Goal: Navigation & Orientation: Find specific page/section

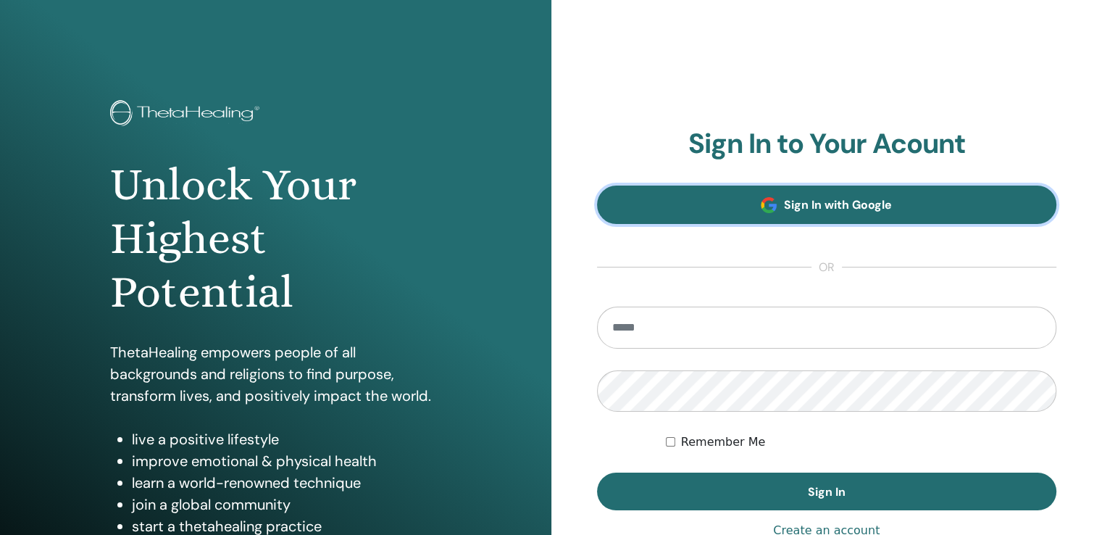
click at [838, 214] on link "Sign In with Google" at bounding box center [827, 204] width 460 height 38
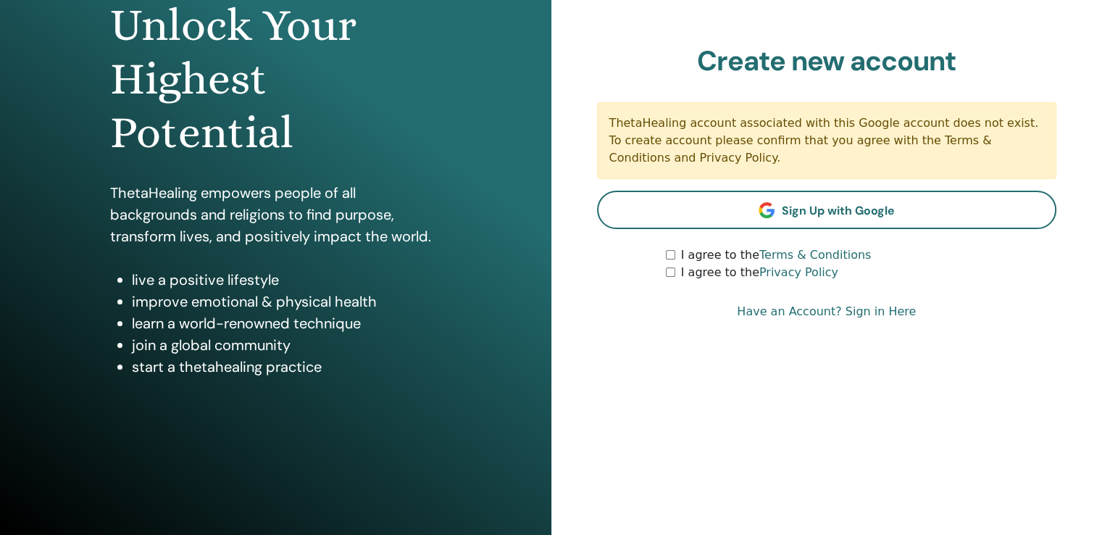
scroll to position [161, 0]
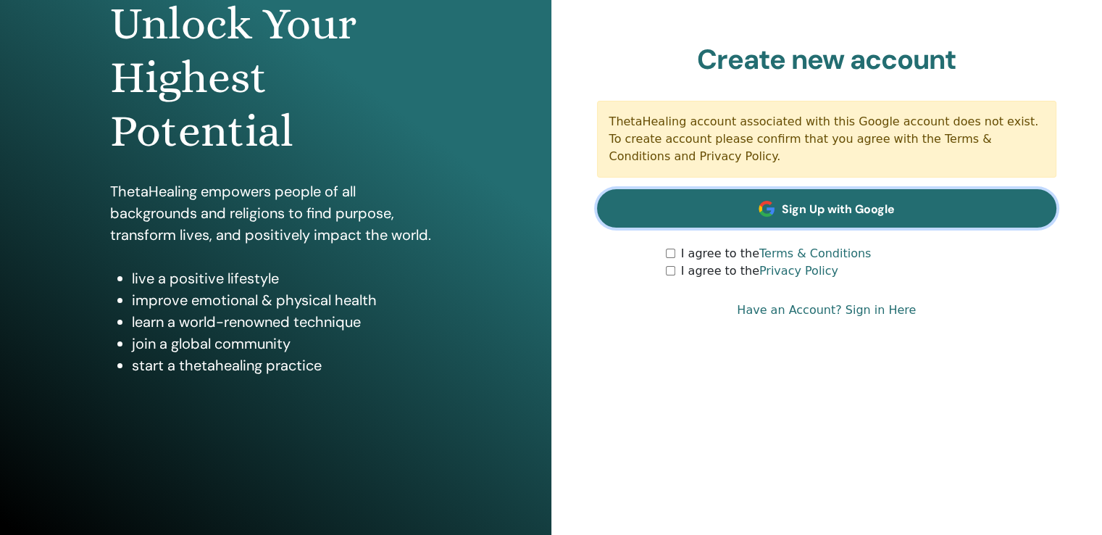
click at [861, 208] on span "Sign Up with Google" at bounding box center [838, 208] width 113 height 15
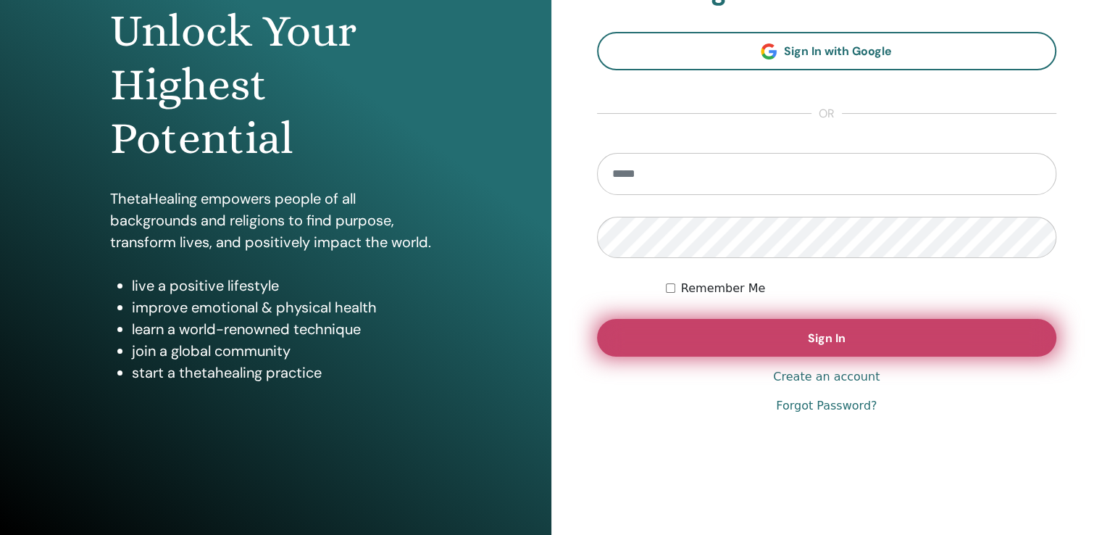
scroll to position [161, 0]
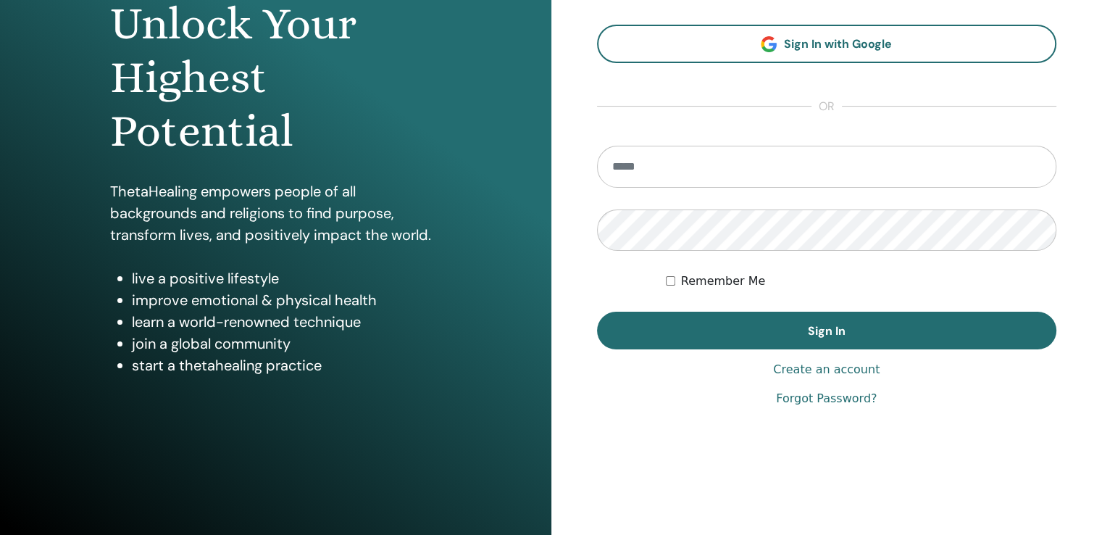
click at [836, 375] on link "Create an account" at bounding box center [826, 369] width 107 height 17
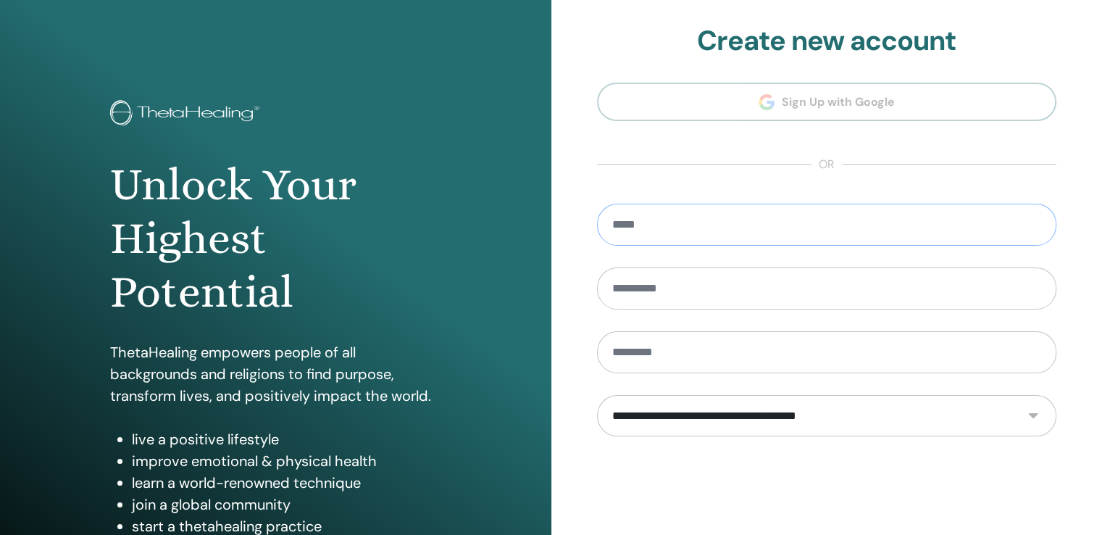
click at [753, 235] on input "email" at bounding box center [827, 225] width 460 height 42
type input "**********"
type input "****"
type input "******"
click at [803, 398] on select "**********" at bounding box center [826, 416] width 459 height 42
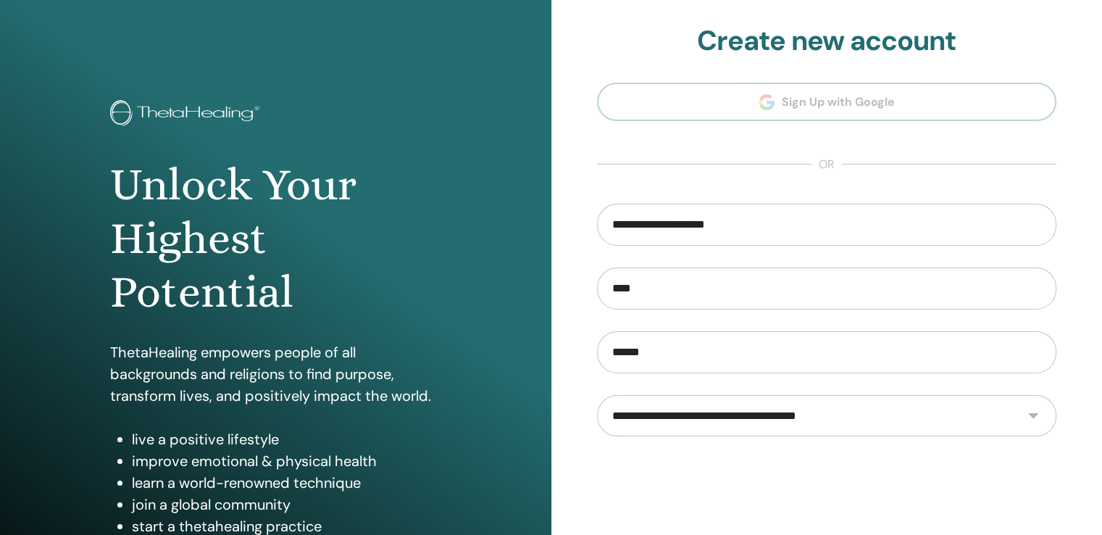
select select "***"
click at [597, 395] on select "**********" at bounding box center [826, 416] width 459 height 42
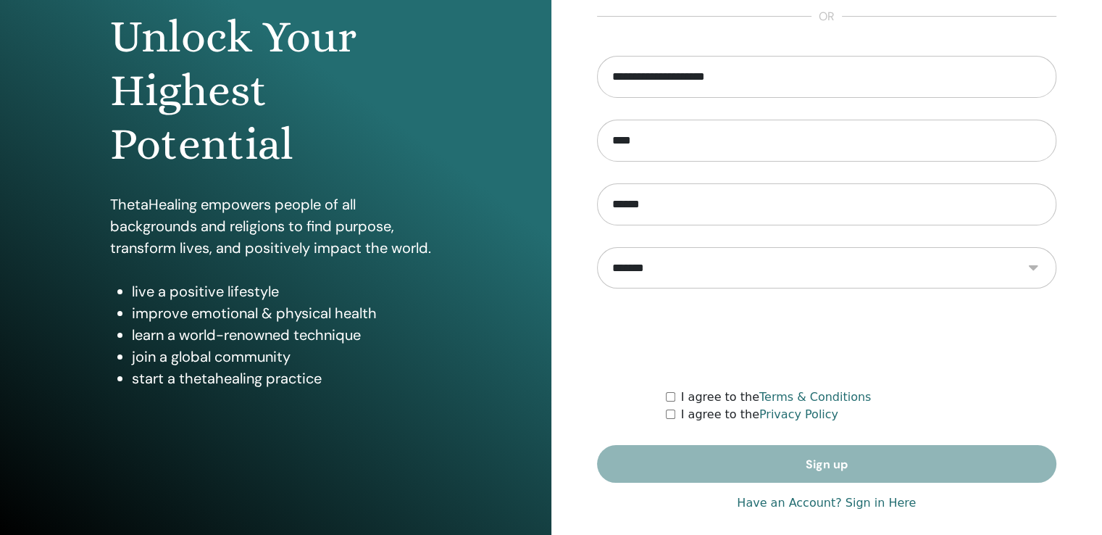
scroll to position [161, 0]
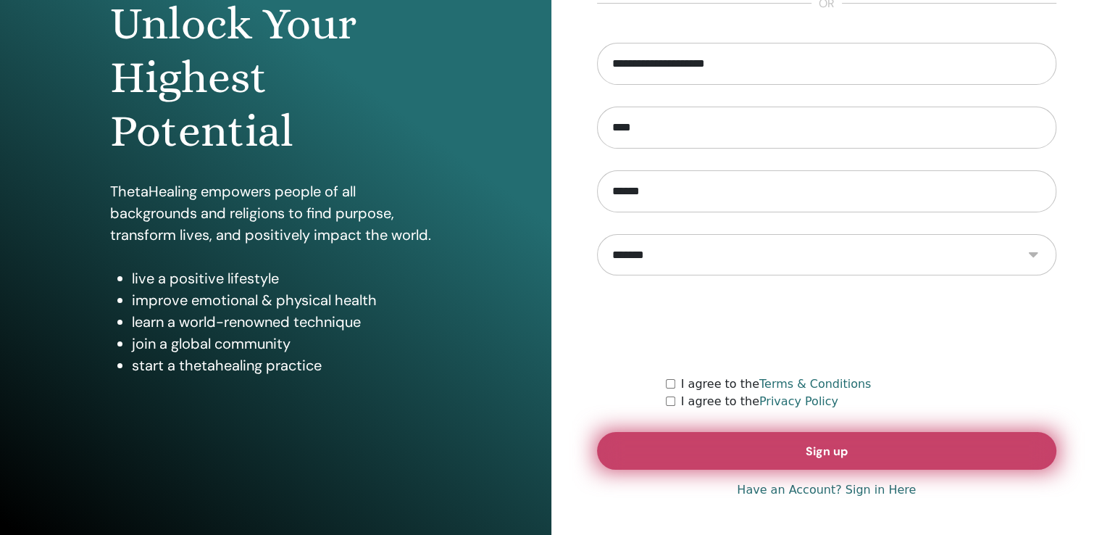
drag, startPoint x: 753, startPoint y: 438, endPoint x: 745, endPoint y: 448, distance: 12.9
click at [745, 448] on button "Sign up" at bounding box center [827, 451] width 460 height 38
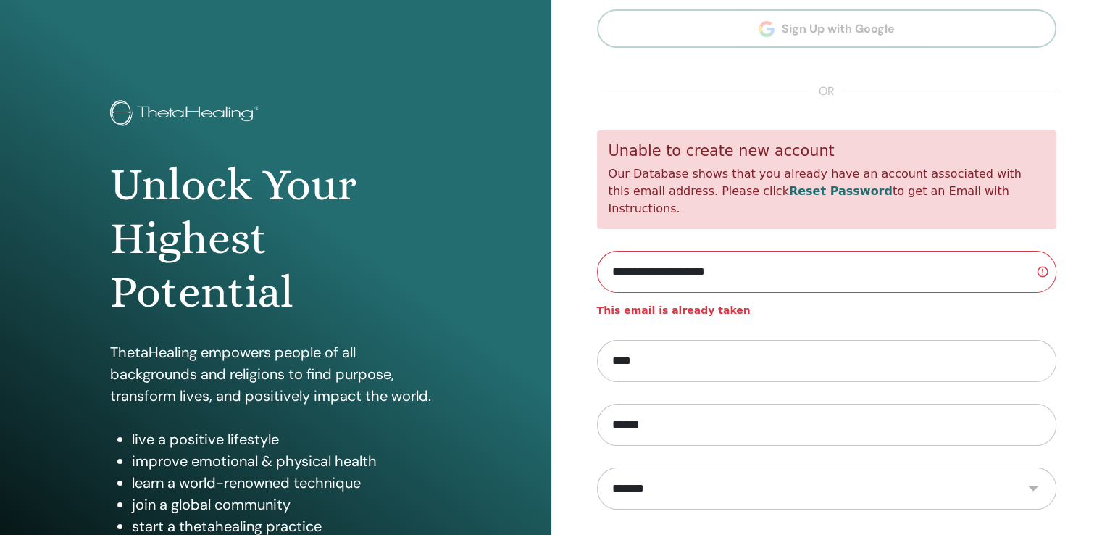
drag, startPoint x: 769, startPoint y: 200, endPoint x: 740, endPoint y: 201, distance: 28.3
click at [789, 198] on link "Reset Password" at bounding box center [841, 191] width 104 height 14
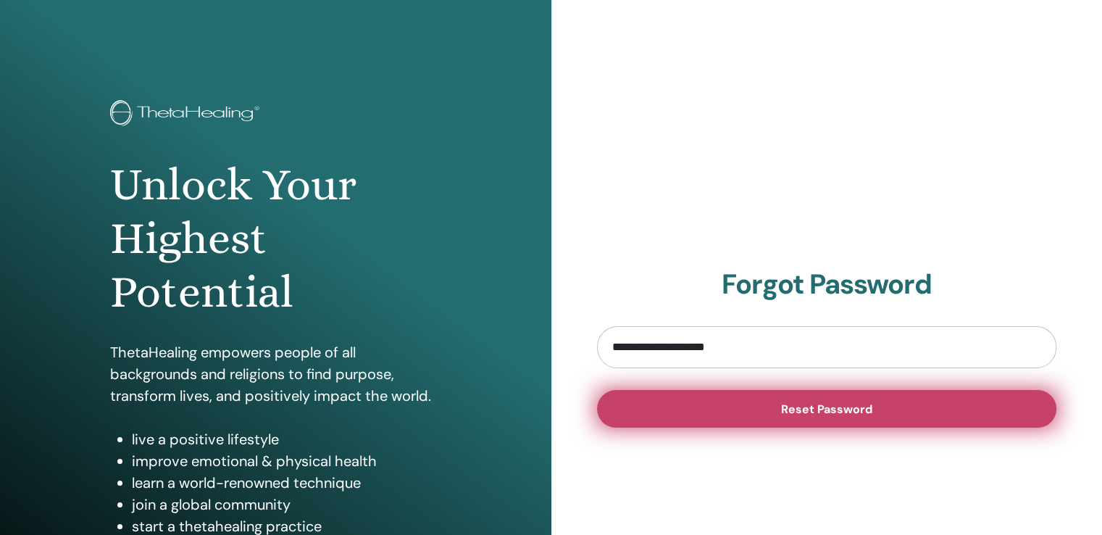
click at [760, 412] on button "Reset Password" at bounding box center [827, 409] width 460 height 38
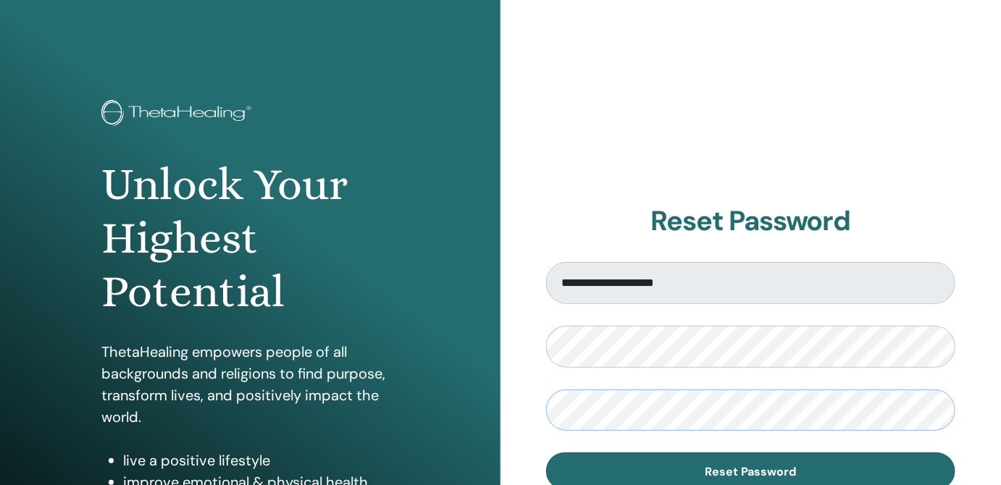
scroll to position [209, 0]
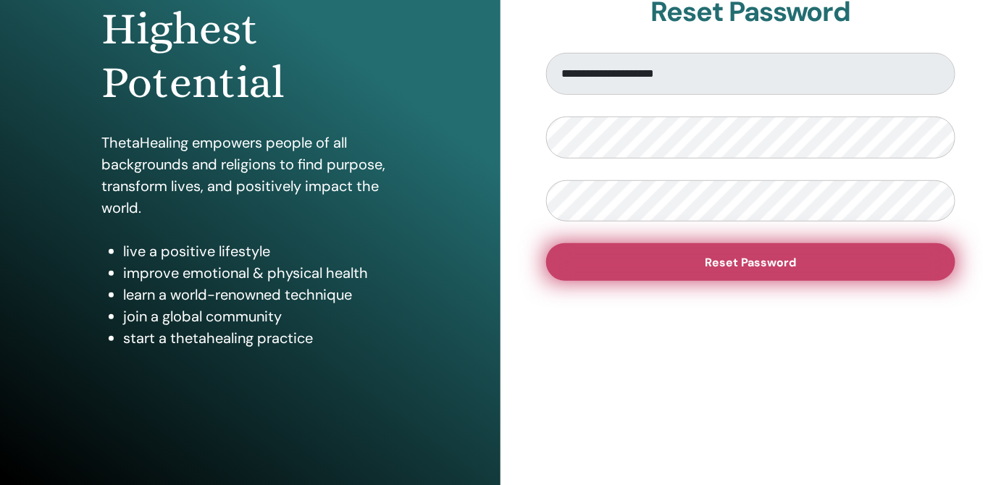
click at [697, 266] on button "Reset Password" at bounding box center [750, 262] width 409 height 38
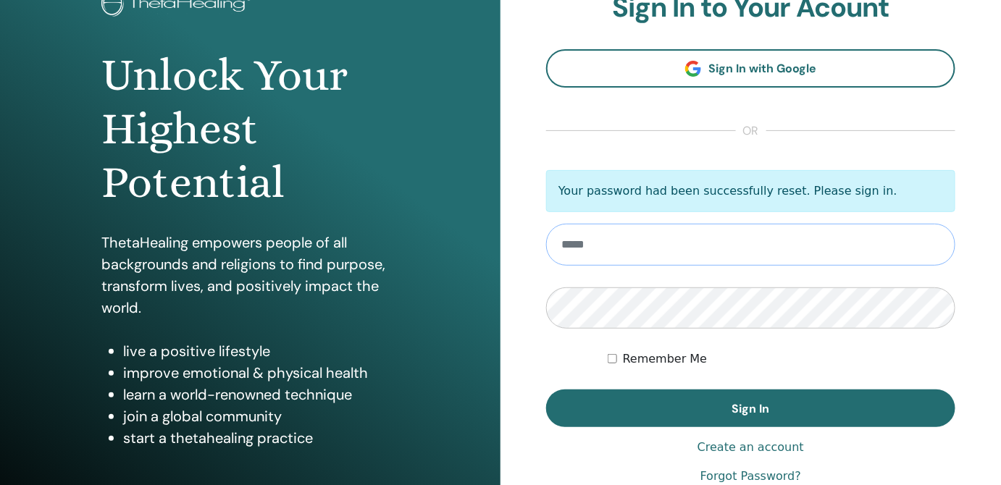
scroll to position [164, 0]
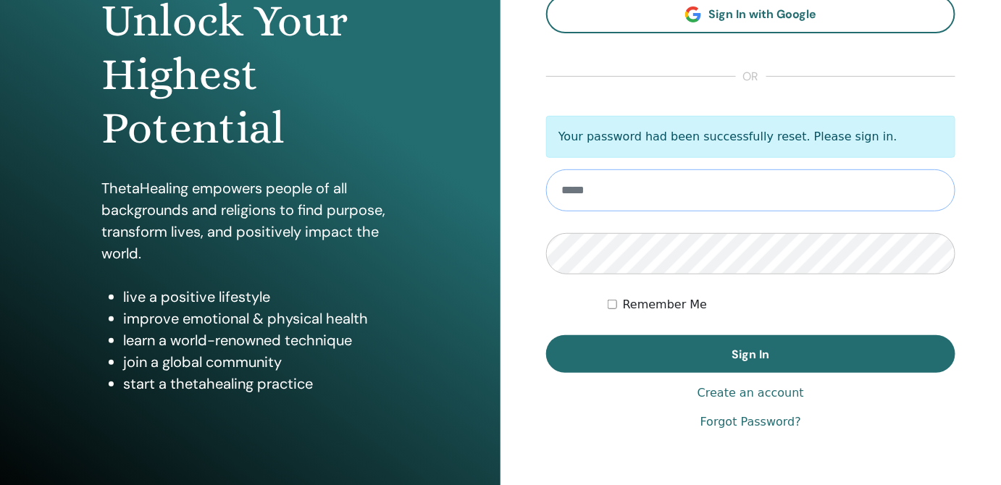
type input "**********"
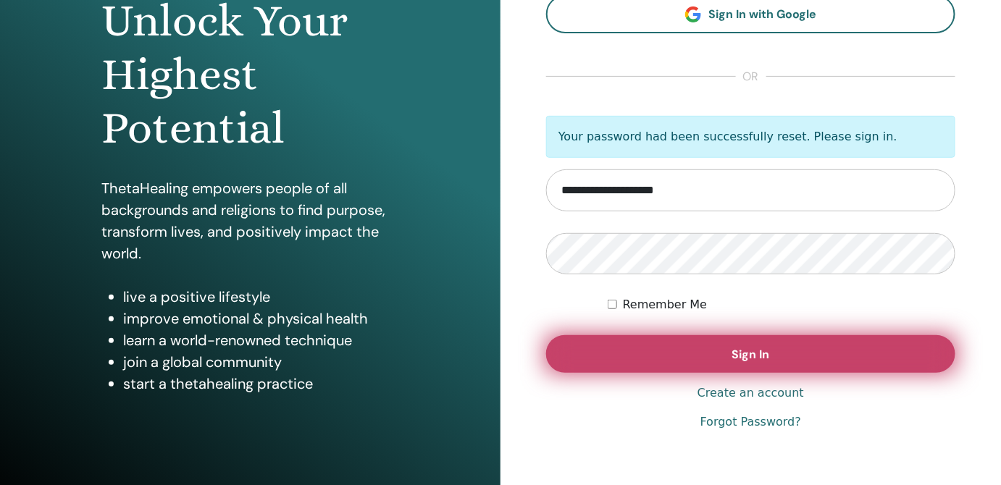
click at [661, 352] on button "Sign In" at bounding box center [750, 354] width 409 height 38
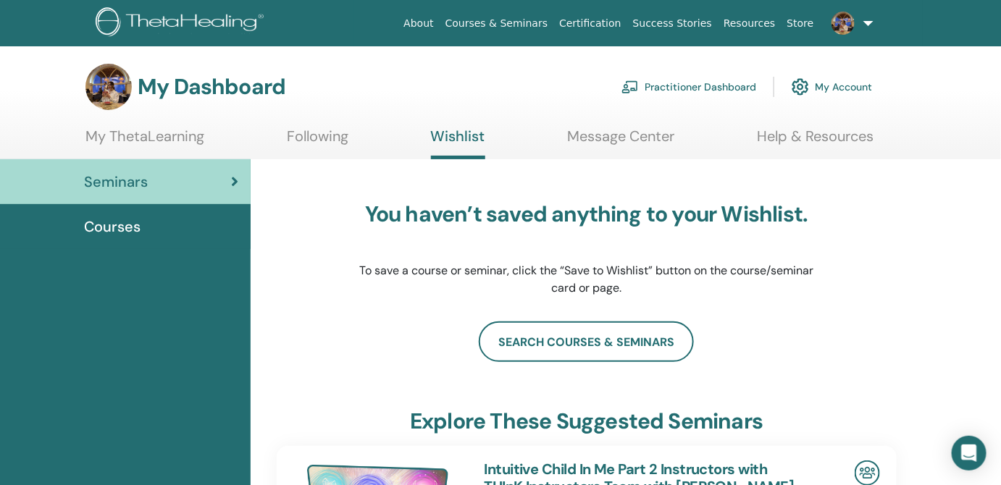
click at [846, 25] on img at bounding box center [843, 23] width 23 height 23
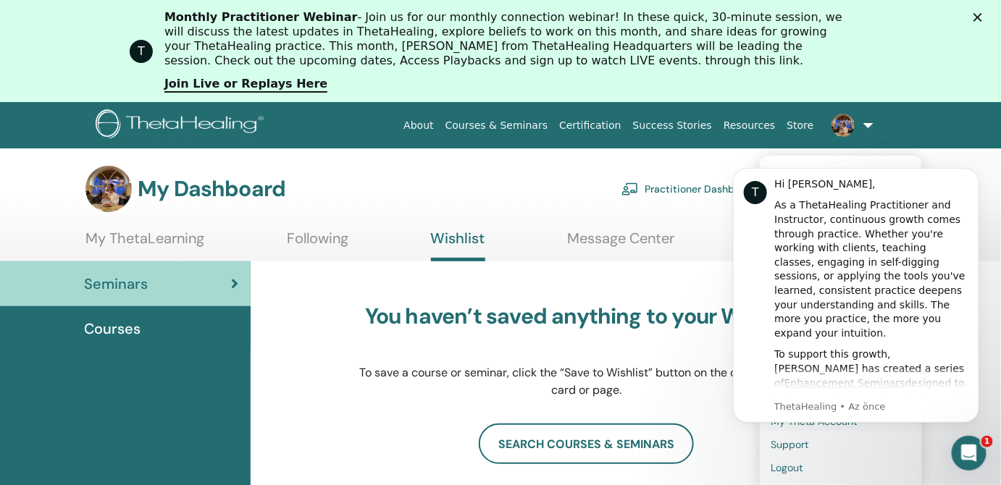
click at [983, 17] on div "T Monthly Practitioner Webinar - Join us for our monthly connection webinar! In…" at bounding box center [500, 51] width 1001 height 91
click at [982, 17] on polygon "Kapat" at bounding box center [978, 17] width 9 height 9
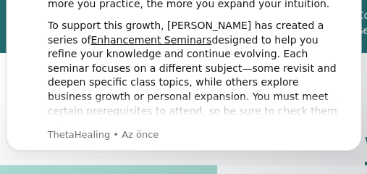
drag, startPoint x: 306, startPoint y: 107, endPoint x: 313, endPoint y: 19, distance: 88.0
click at [313, 19] on div "To support this growth, Vianna has created a series of Enhancement Seminars des…" at bounding box center [193, 76] width 292 height 114
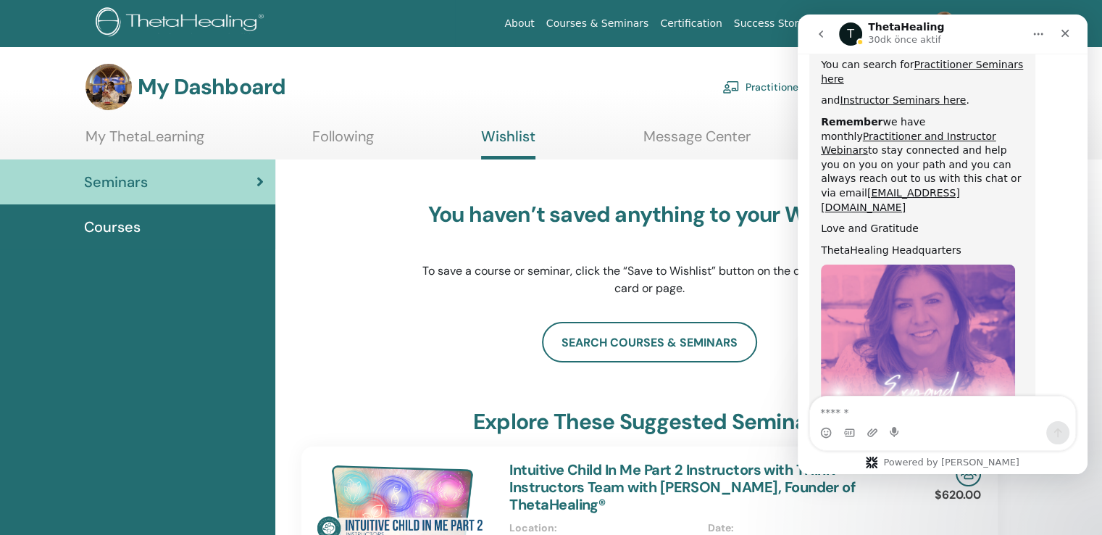
scroll to position [739, 0]
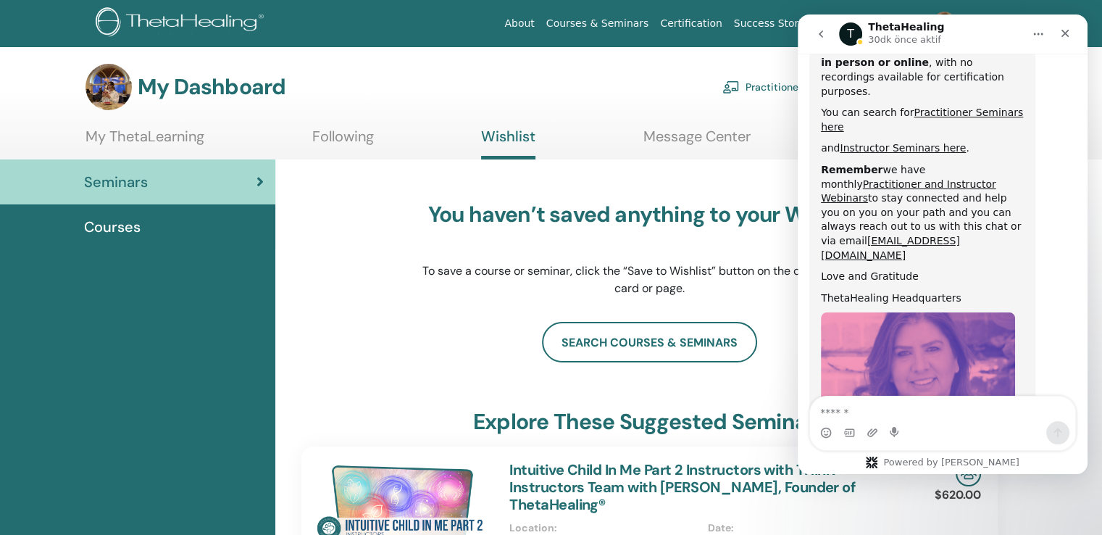
click at [1001, 81] on div "Hi Seda, As a ThetaHealing Practitioner and Instructor, continuous growth comes…" at bounding box center [942, 27] width 267 height 1054
click at [1001, 30] on icon "Kapat" at bounding box center [1065, 34] width 12 height 12
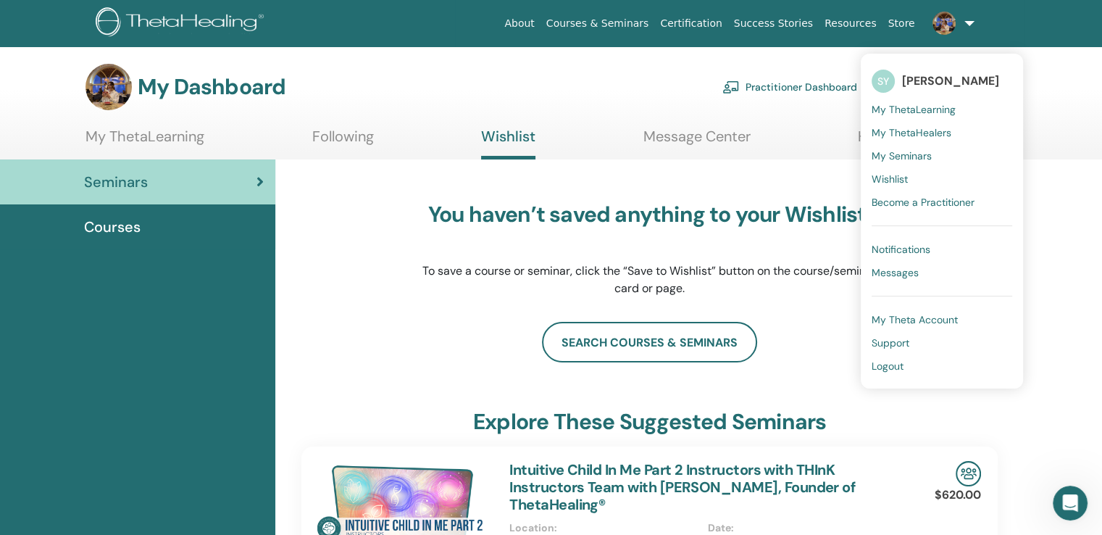
click at [945, 325] on link "My Theta Account" at bounding box center [942, 319] width 141 height 23
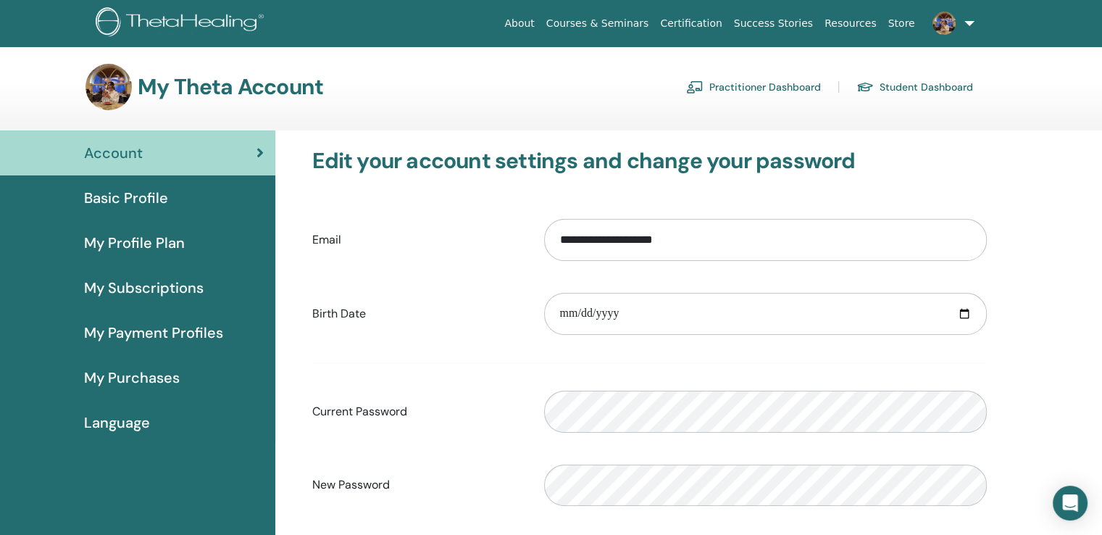
click at [911, 88] on link "Student Dashboard" at bounding box center [914, 86] width 117 height 23
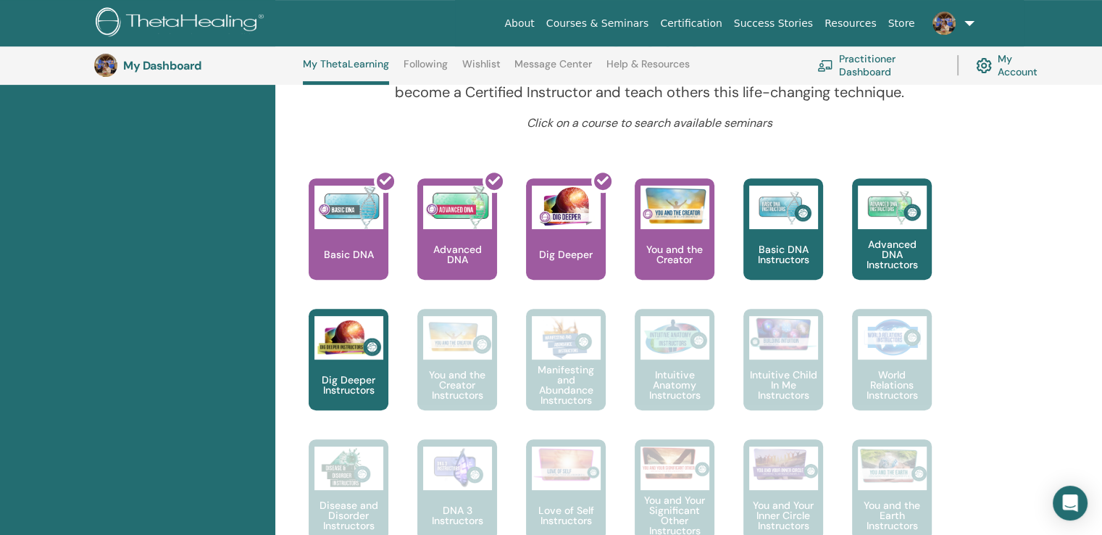
scroll to position [533, 0]
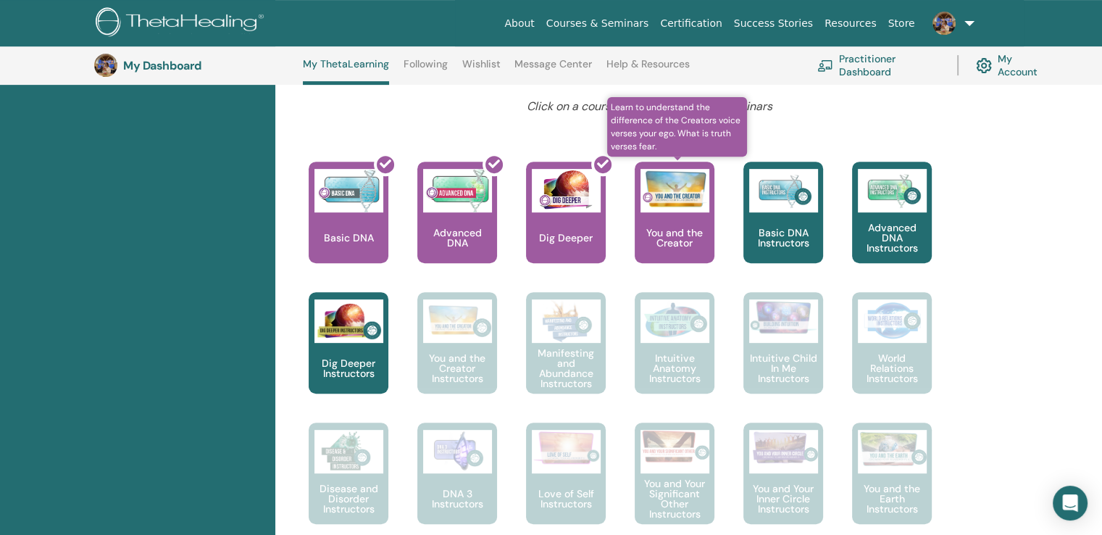
click at [699, 217] on div "You and the Creator" at bounding box center [675, 212] width 80 height 101
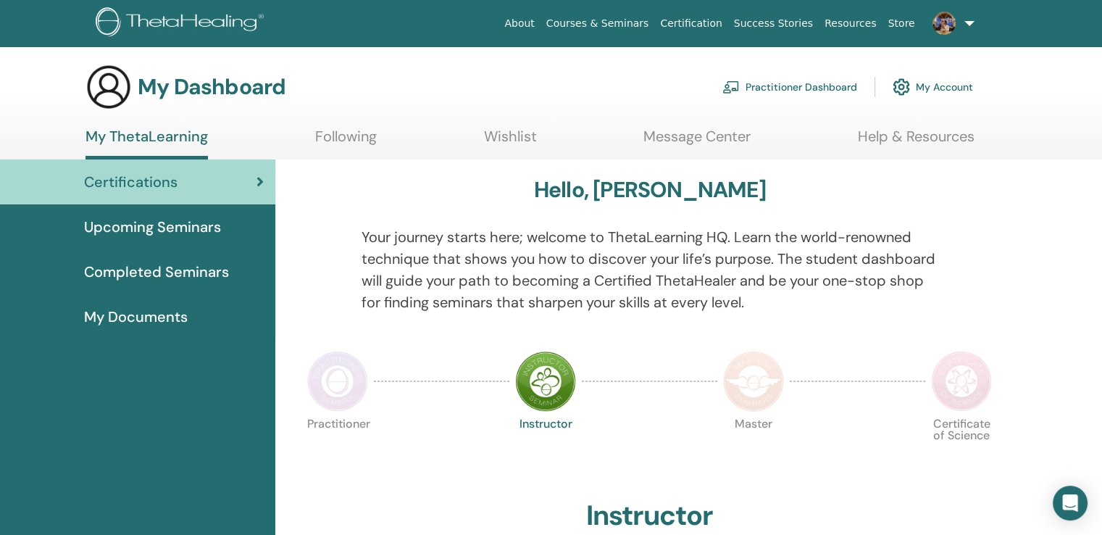
click at [360, 144] on link "Following" at bounding box center [346, 142] width 62 height 28
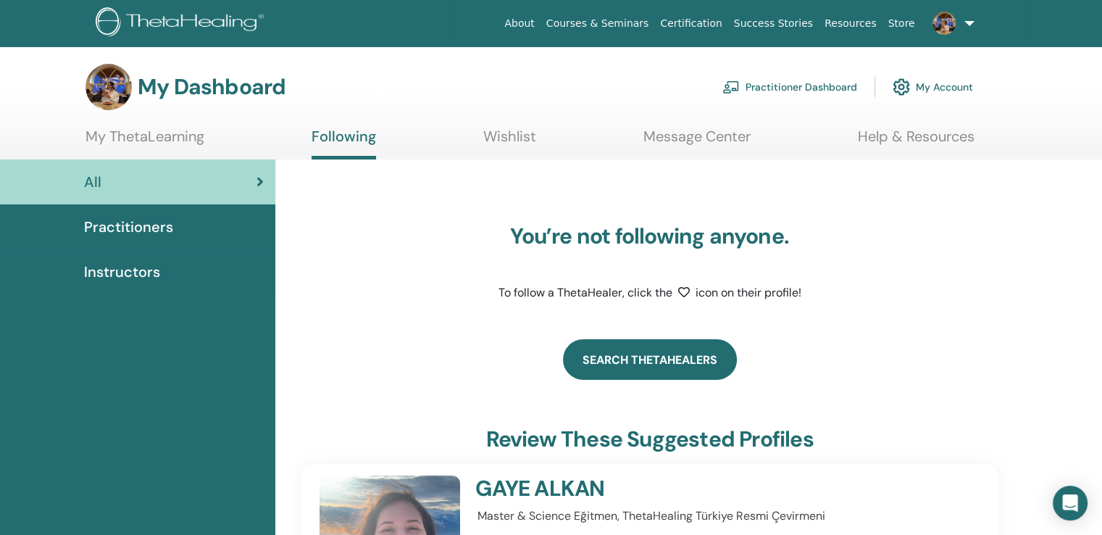
click at [707, 350] on link "Search ThetaHealers" at bounding box center [650, 359] width 174 height 41
